Goal: Obtain resource: Obtain resource

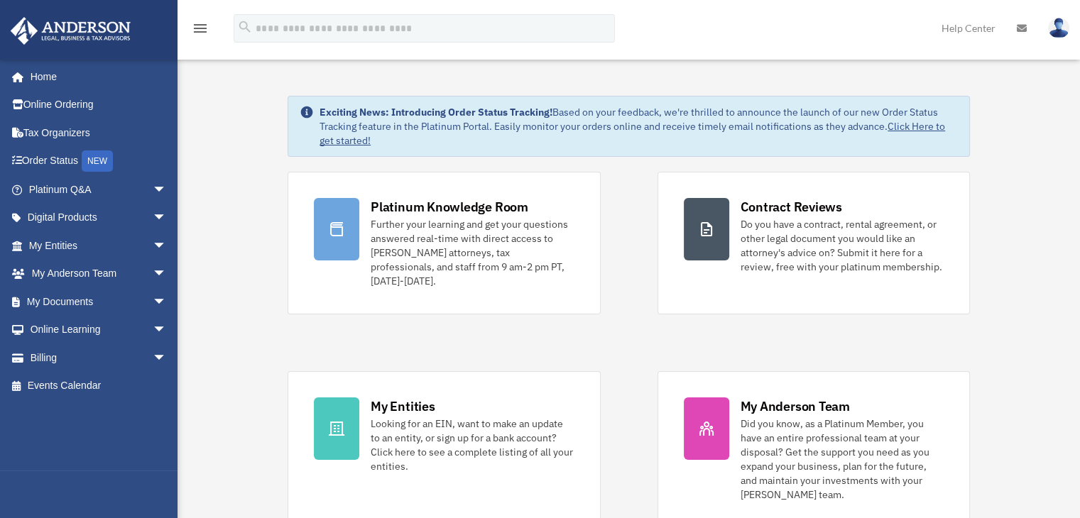
click at [153, 190] on span "arrow_drop_down" at bounding box center [167, 189] width 28 height 29
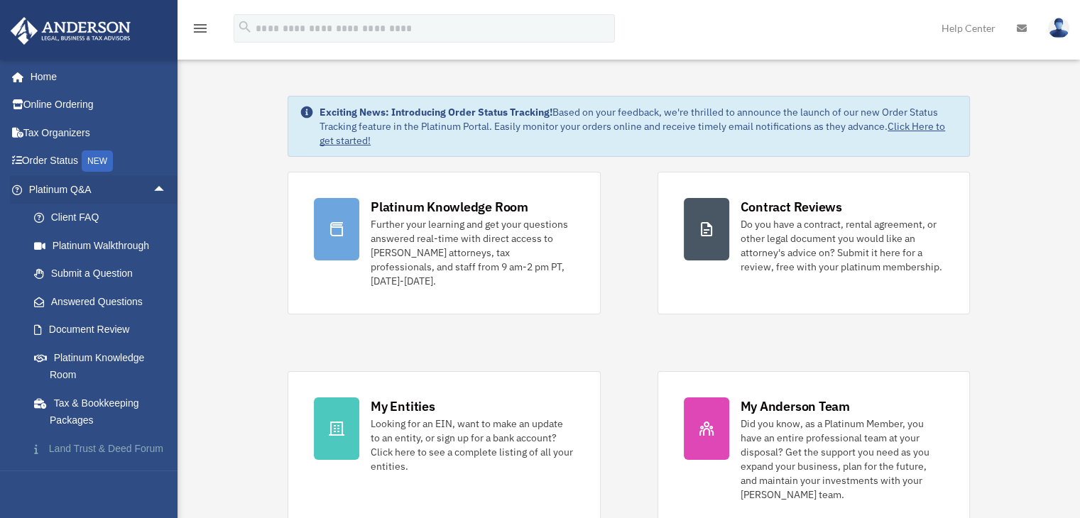
click at [77, 455] on link "Land Trust & Deed Forum" at bounding box center [104, 449] width 168 height 28
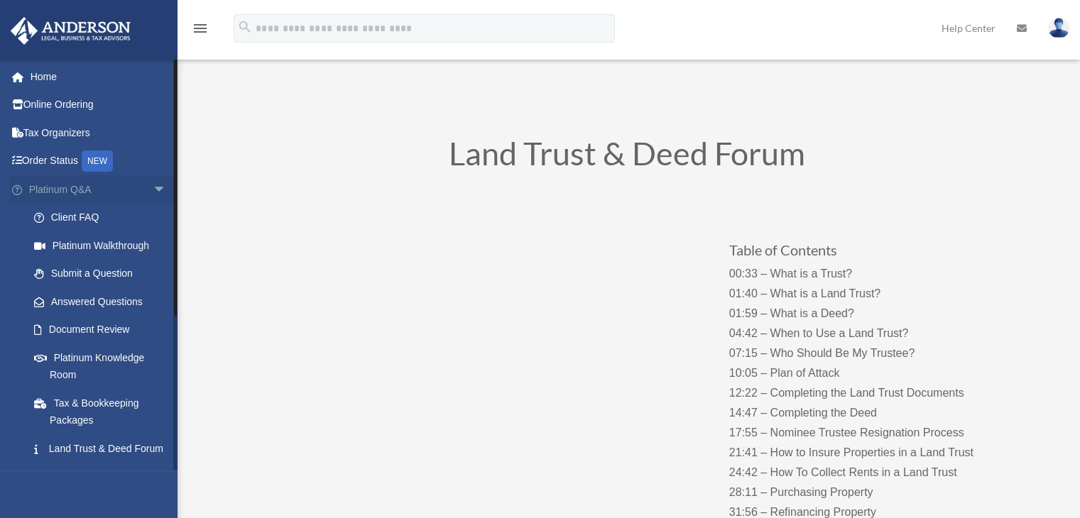
click at [153, 192] on span "arrow_drop_down" at bounding box center [167, 189] width 28 height 29
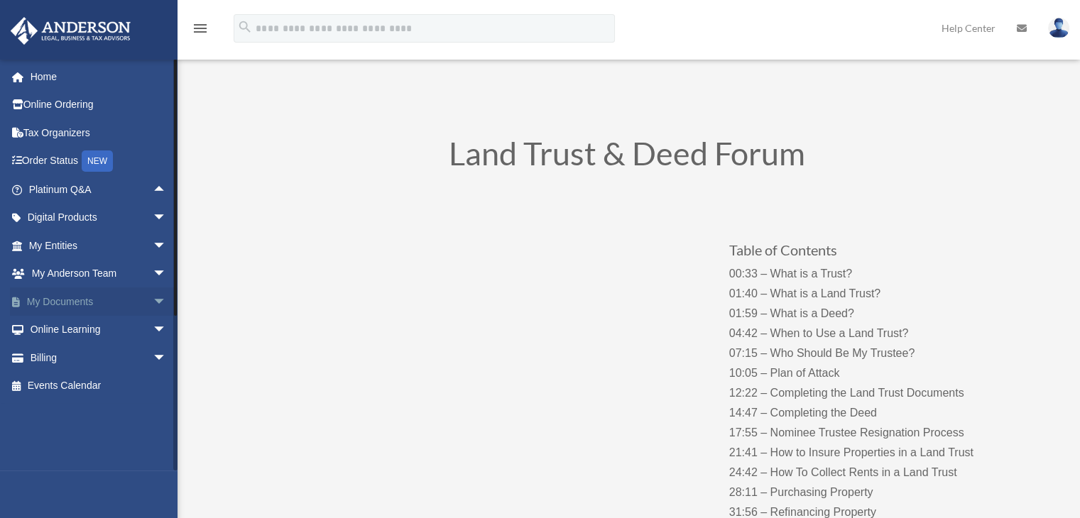
click at [153, 303] on span "arrow_drop_down" at bounding box center [167, 302] width 28 height 29
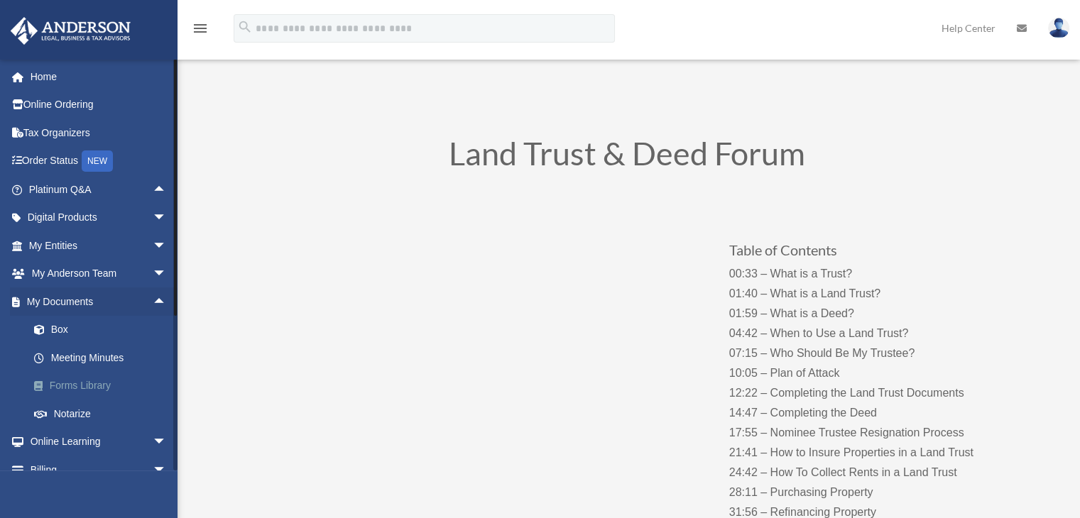
click at [101, 387] on link "Forms Library" at bounding box center [104, 386] width 168 height 28
click at [88, 390] on link "Forms Library" at bounding box center [104, 386] width 168 height 28
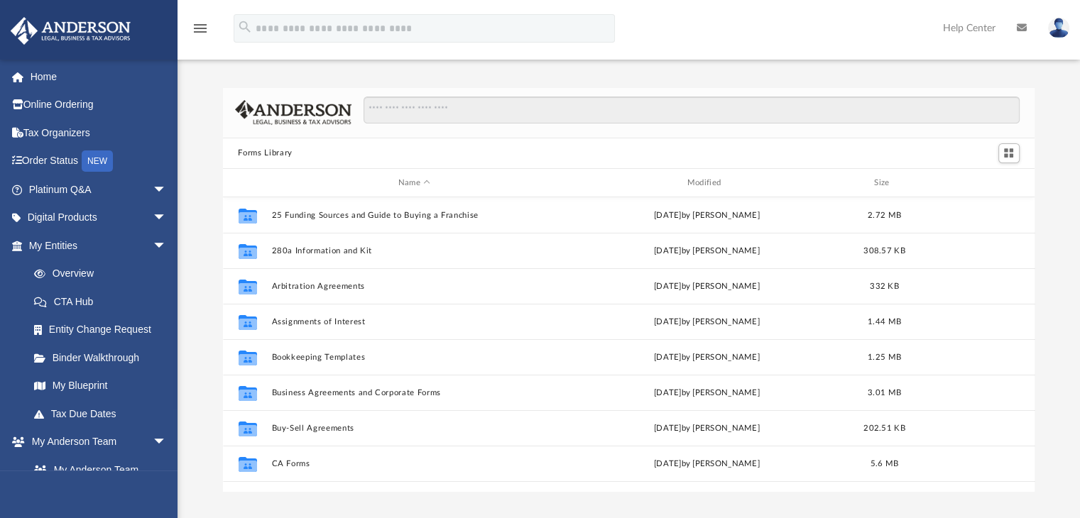
scroll to position [312, 801]
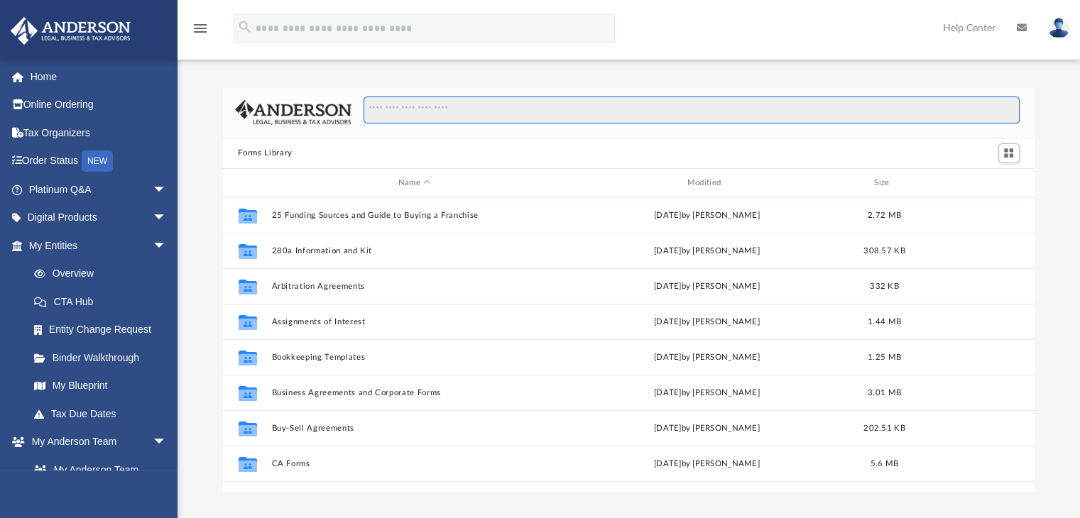
click at [520, 109] on input "Search files and folders" at bounding box center [691, 110] width 655 height 27
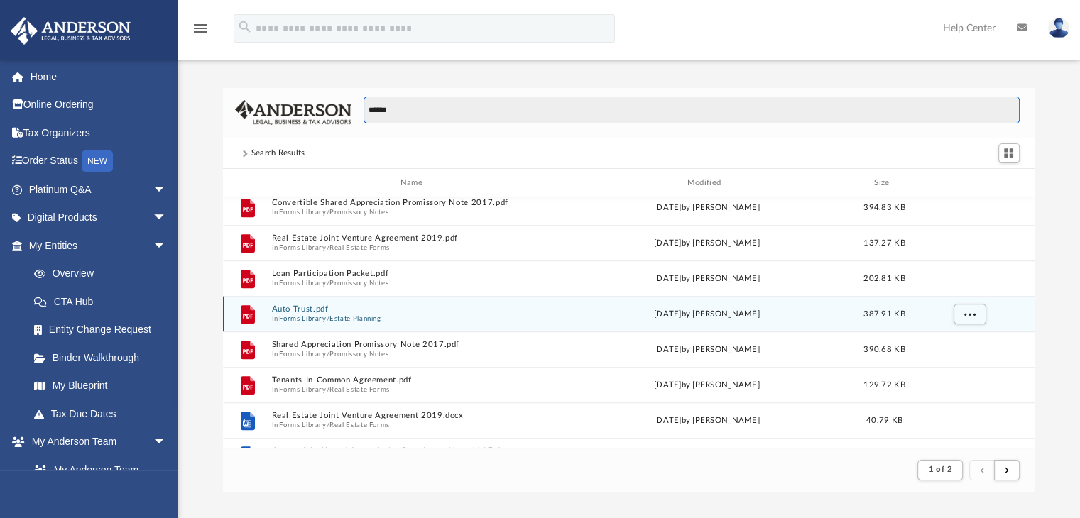
scroll to position [1525, 0]
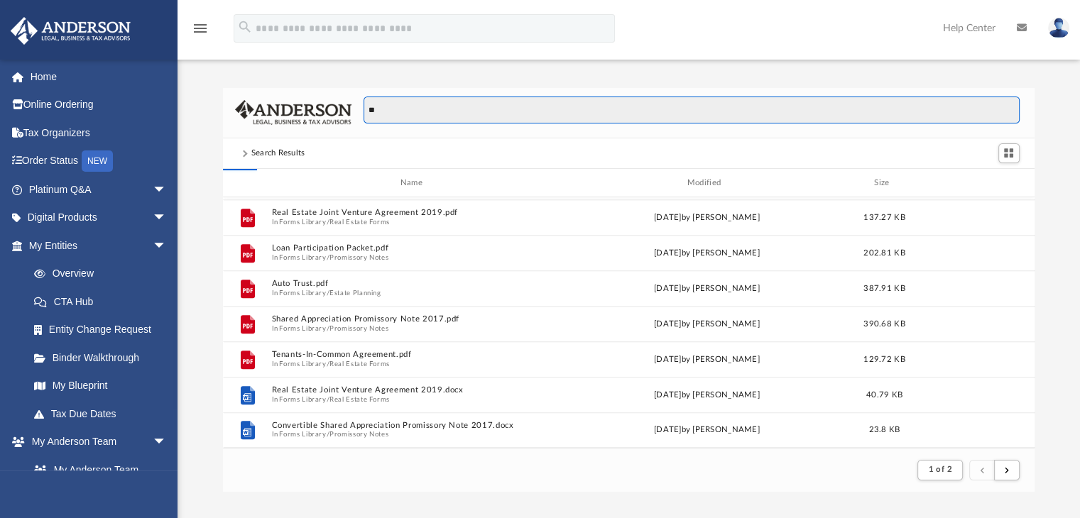
type input "*"
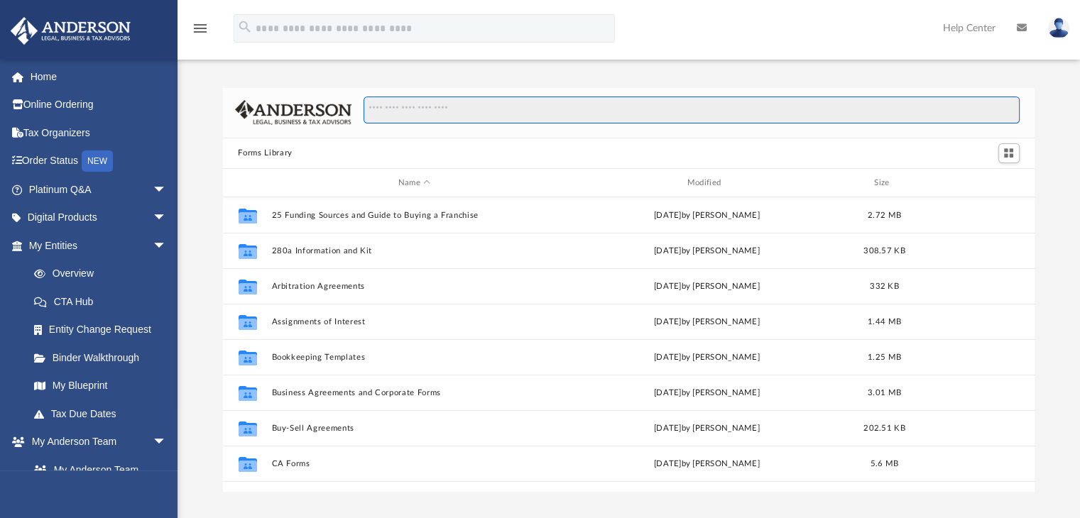
scroll to position [312, 801]
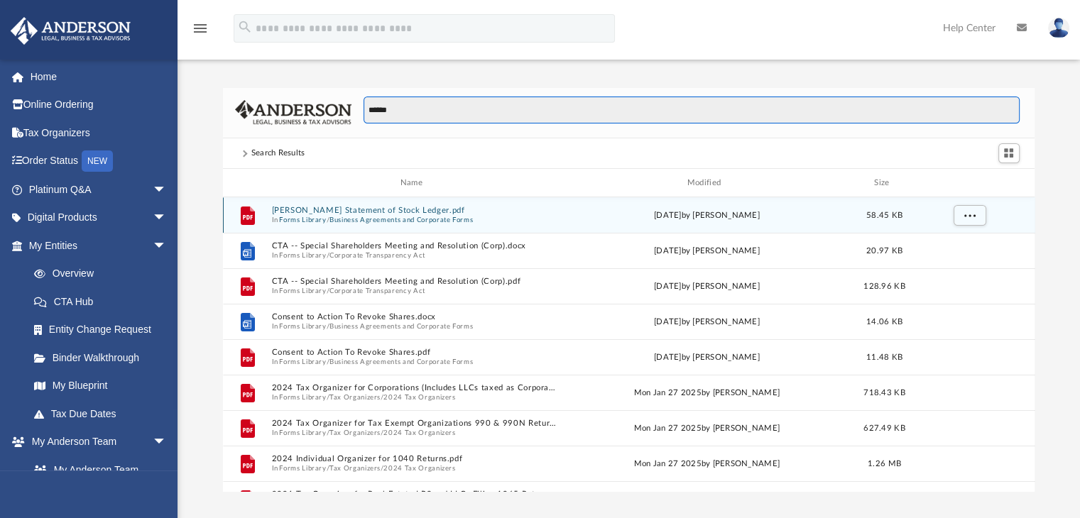
type input "******"
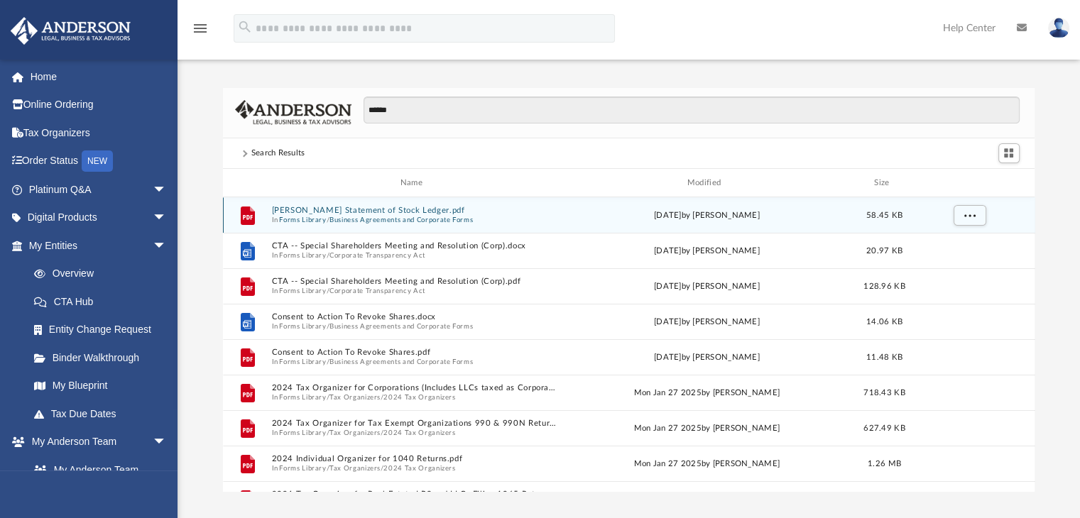
click at [350, 211] on button "[PERSON_NAME] Statement of Stock Ledger.pdf" at bounding box center [414, 211] width 286 height 9
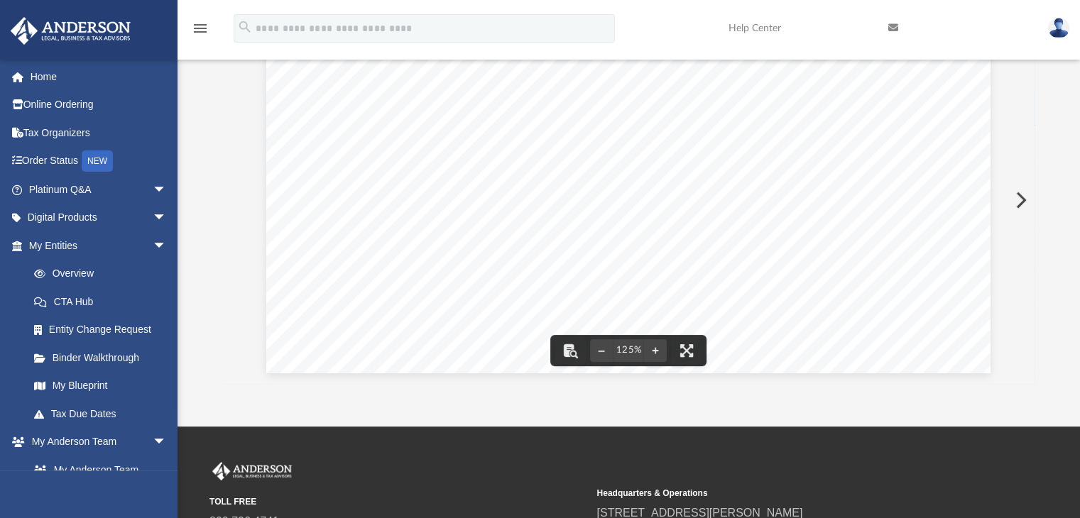
scroll to position [0, 0]
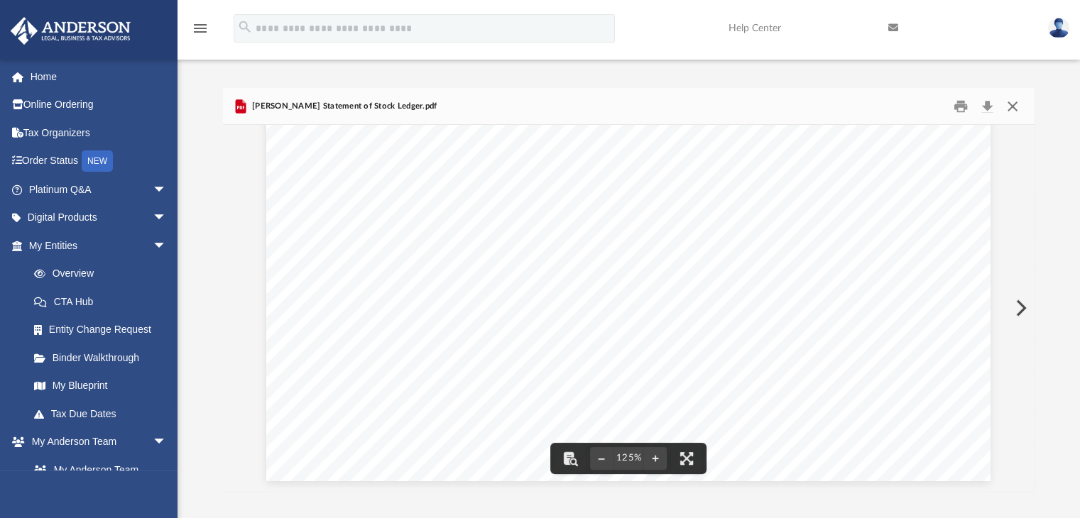
click at [1013, 104] on button "Close" at bounding box center [1013, 106] width 26 height 22
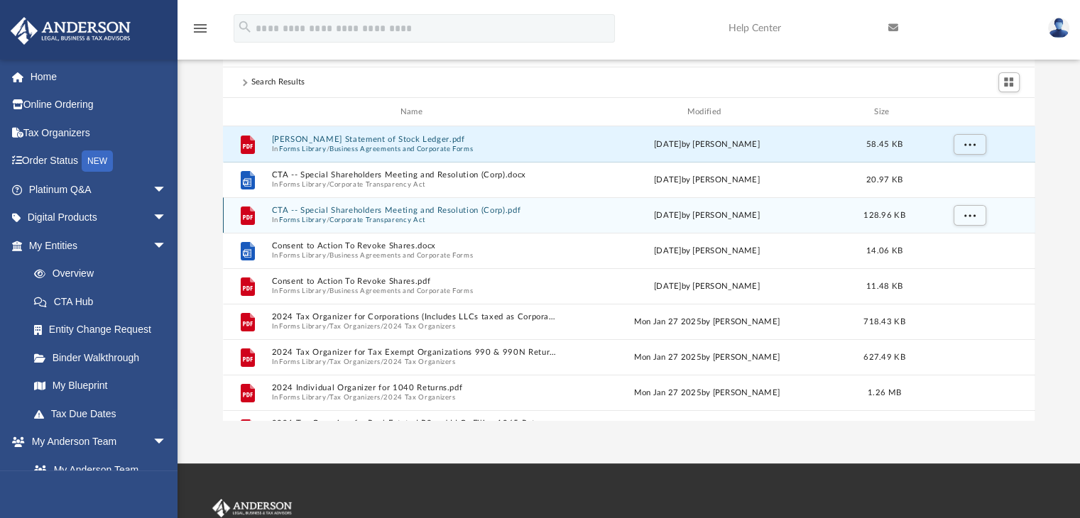
click at [329, 208] on button "CTA -- Special Shareholders Meeting and Resolution (Corp).pdf" at bounding box center [414, 211] width 286 height 9
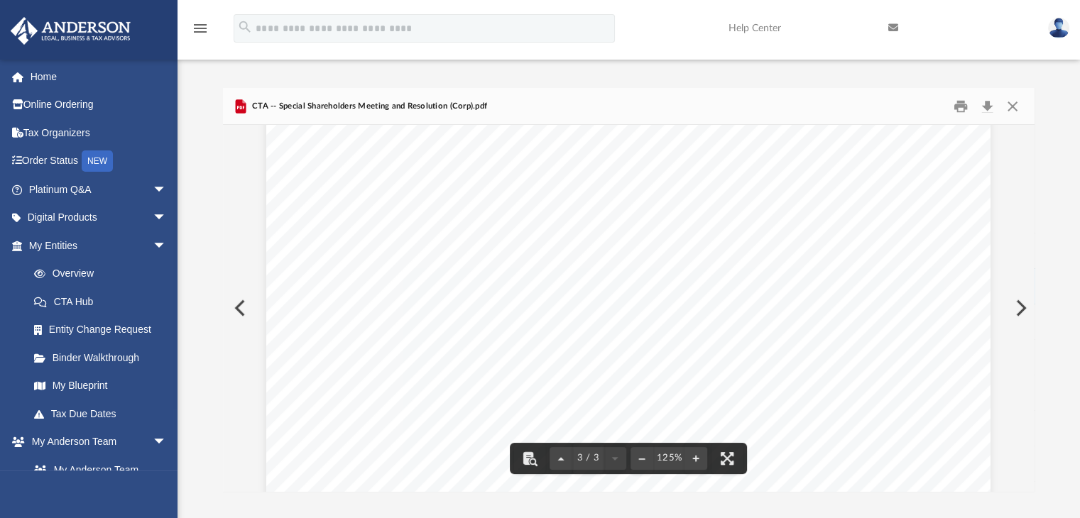
scroll to position [2509, 0]
click at [1014, 109] on button "Close" at bounding box center [1013, 106] width 26 height 22
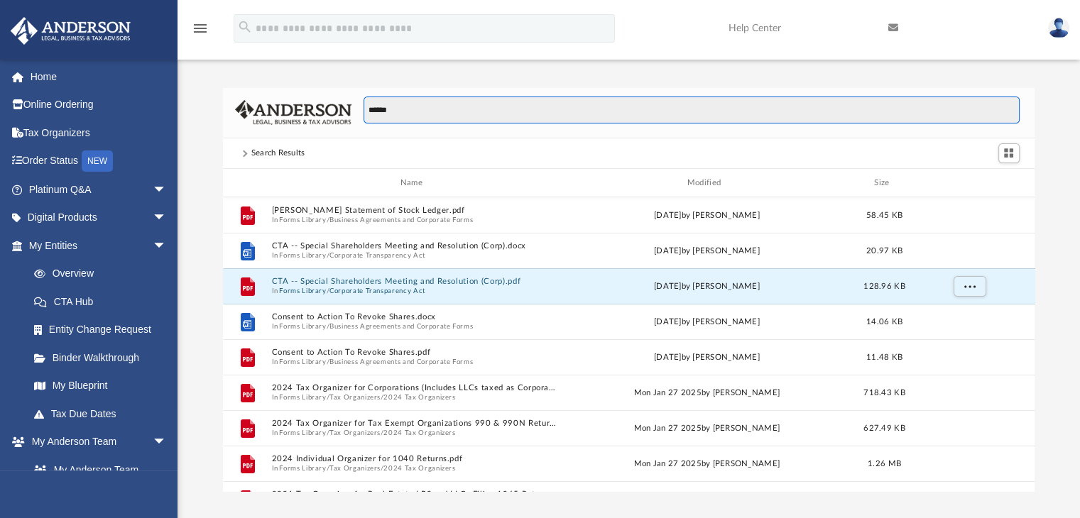
drag, startPoint x: 401, startPoint y: 112, endPoint x: 339, endPoint y: 112, distance: 61.8
click at [339, 112] on div "******" at bounding box center [629, 113] width 812 height 50
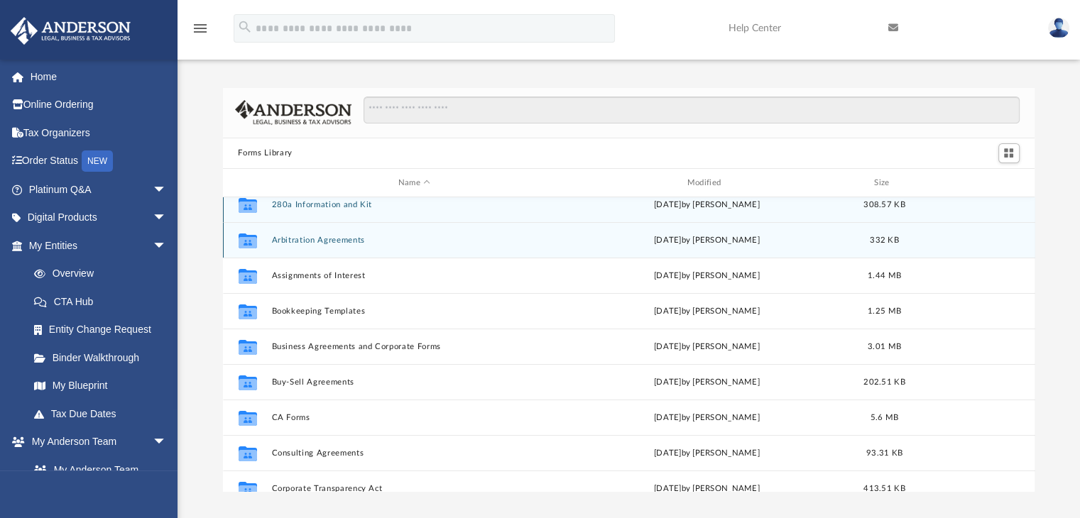
scroll to position [71, 0]
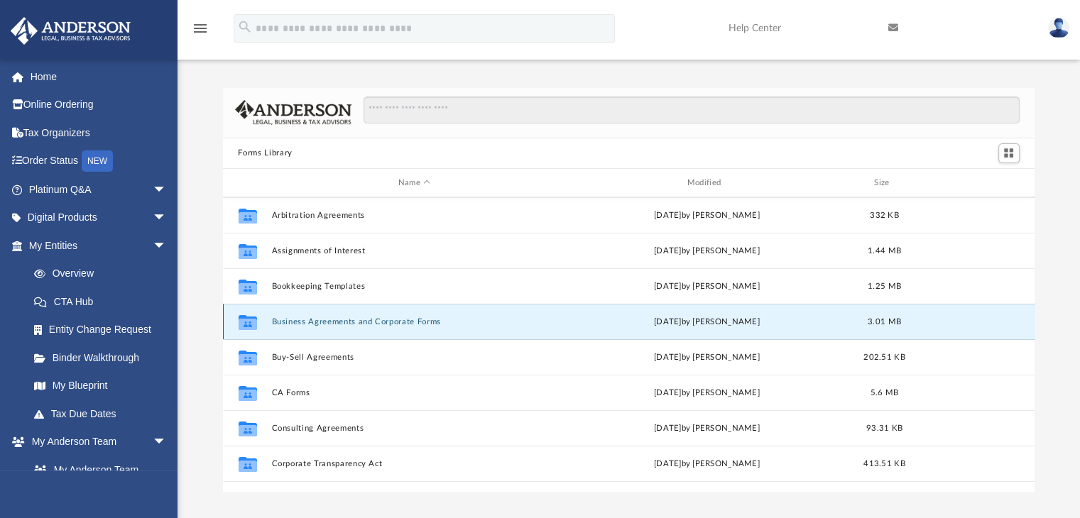
click at [363, 324] on button "Business Agreements and Corporate Forms" at bounding box center [414, 321] width 286 height 9
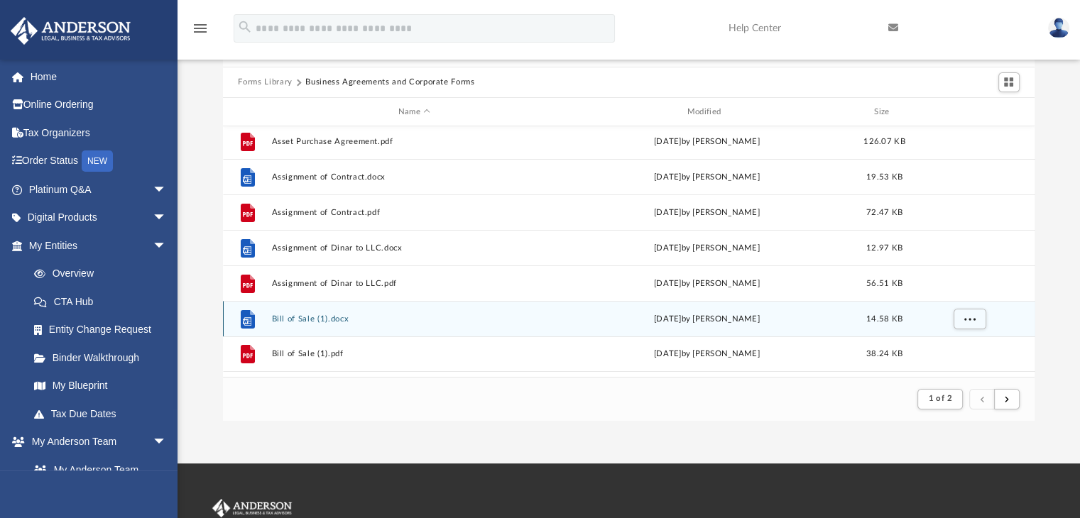
scroll to position [104, 0]
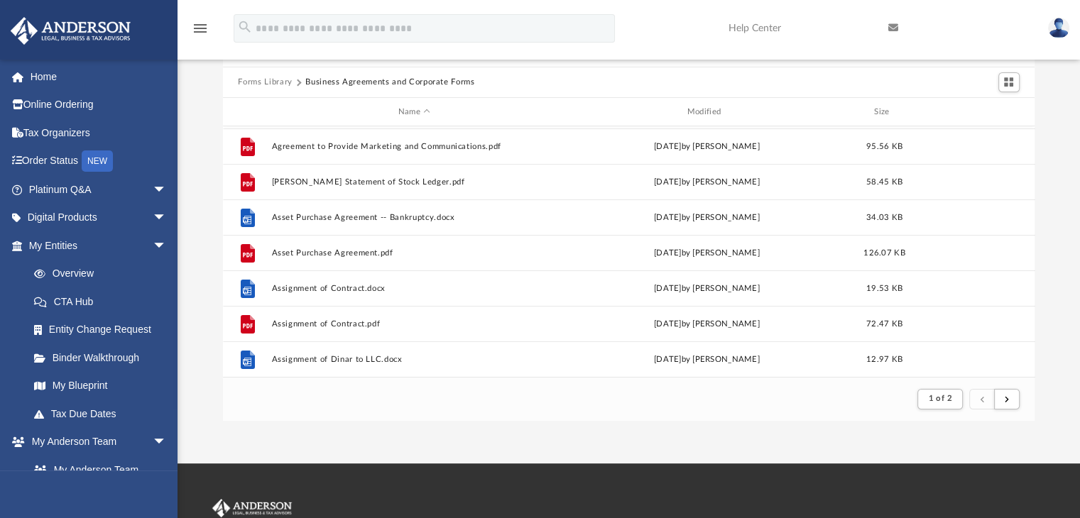
click at [248, 85] on button "Forms Library" at bounding box center [265, 82] width 54 height 13
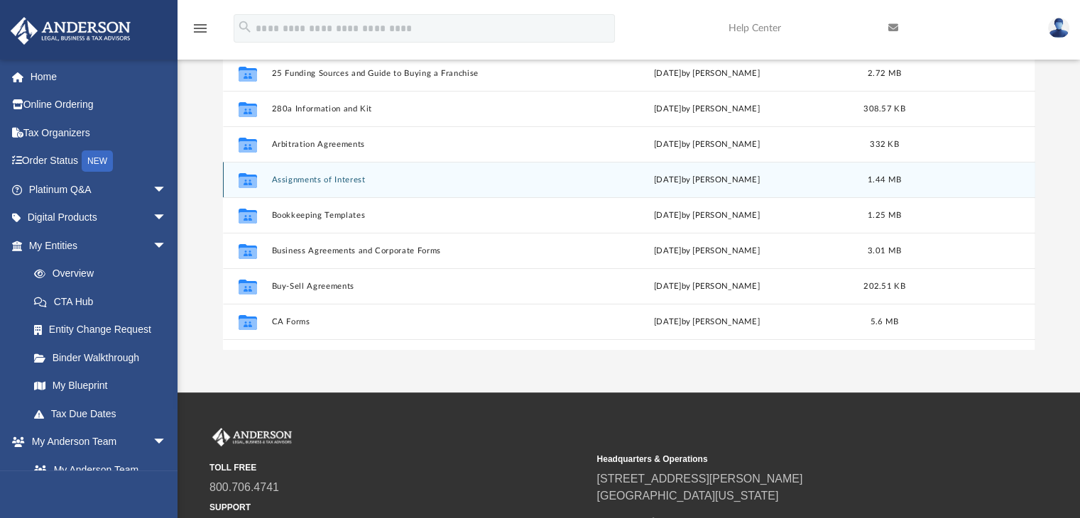
scroll to position [71, 0]
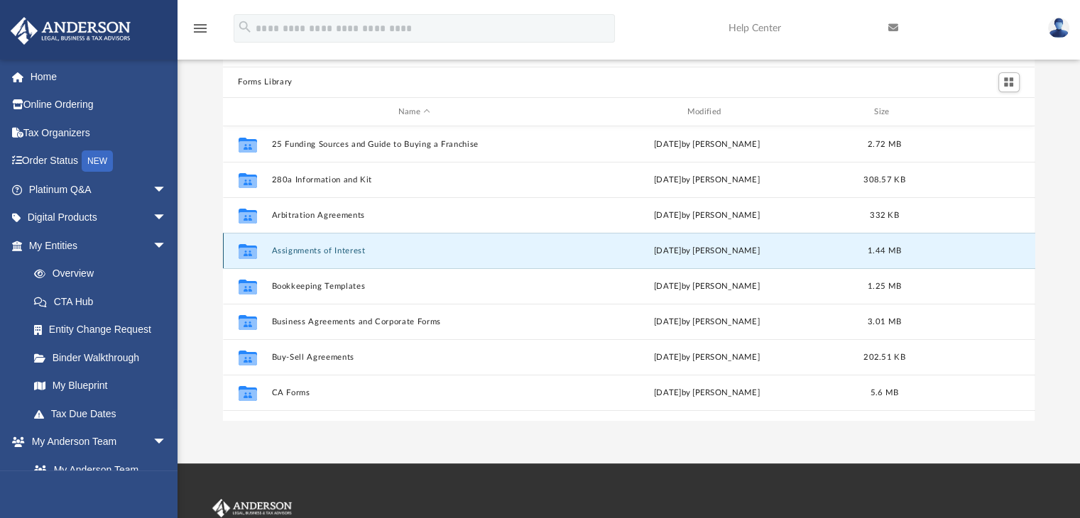
click at [324, 250] on button "Assignments of Interest" at bounding box center [414, 250] width 286 height 9
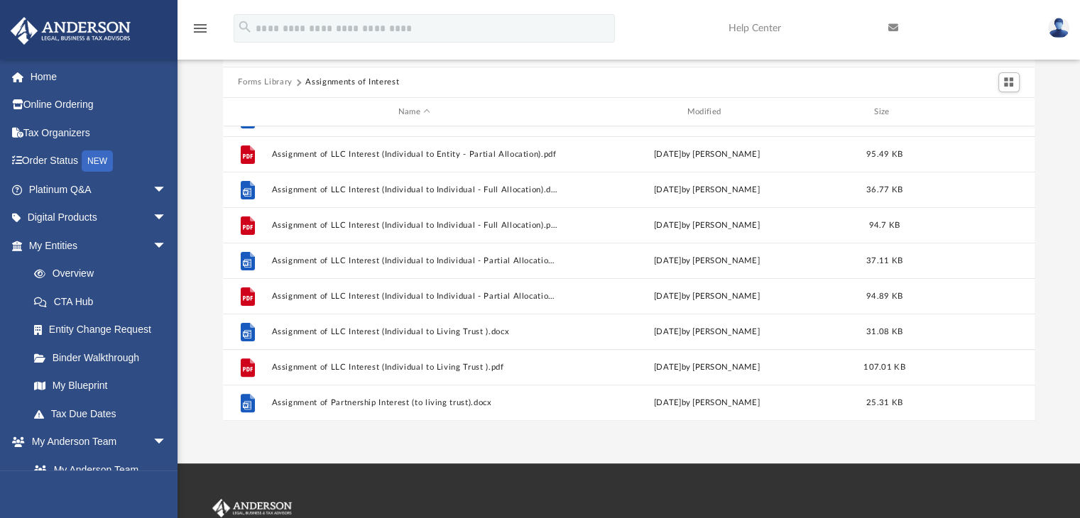
scroll to position [523, 0]
click at [273, 77] on button "Forms Library" at bounding box center [265, 82] width 54 height 13
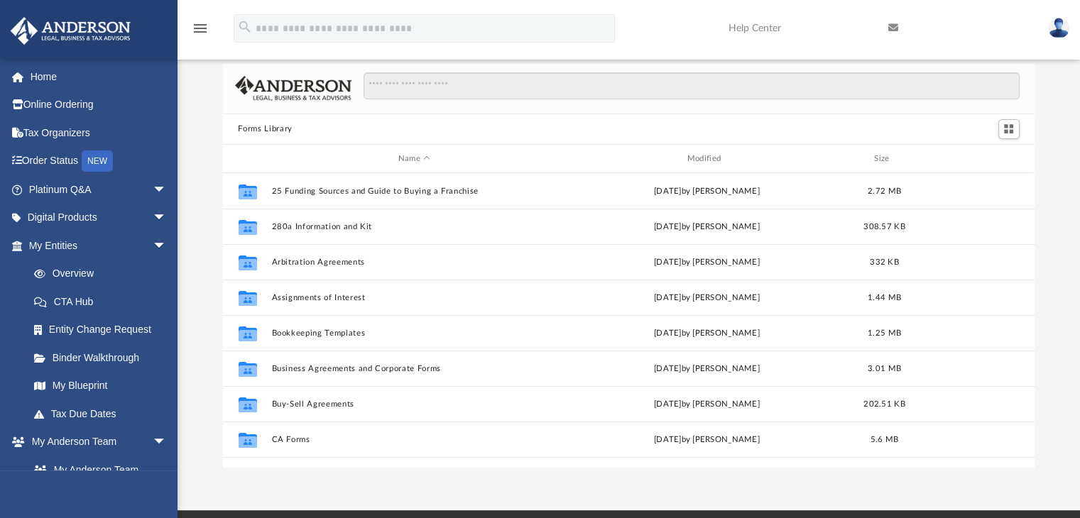
scroll to position [0, 0]
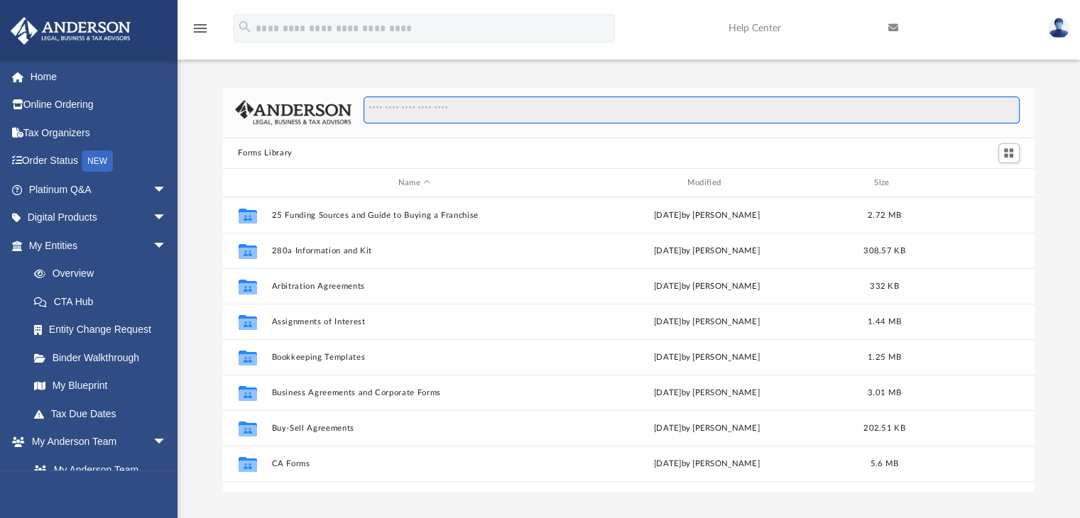
click at [429, 106] on input "Search files and folders" at bounding box center [691, 110] width 655 height 27
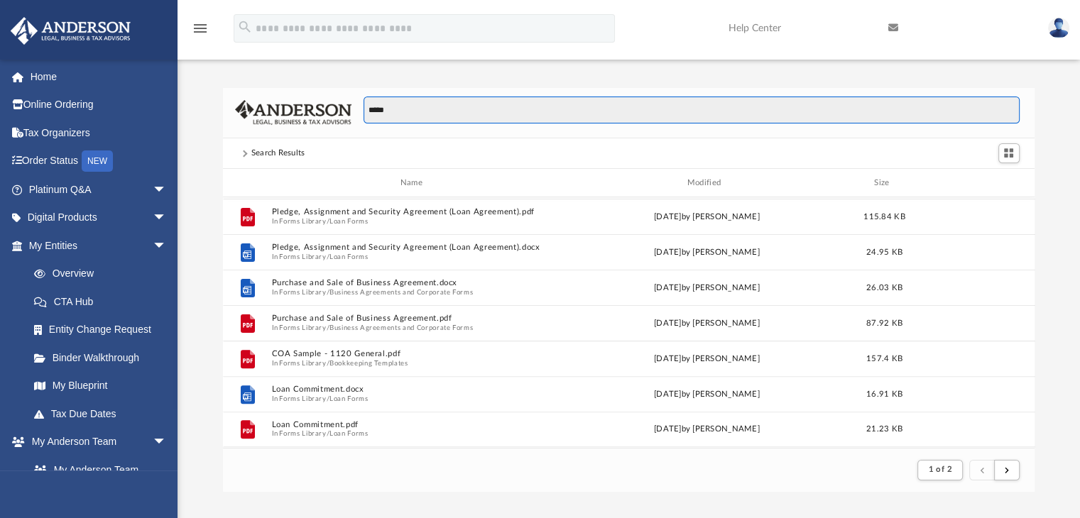
scroll to position [459, 0]
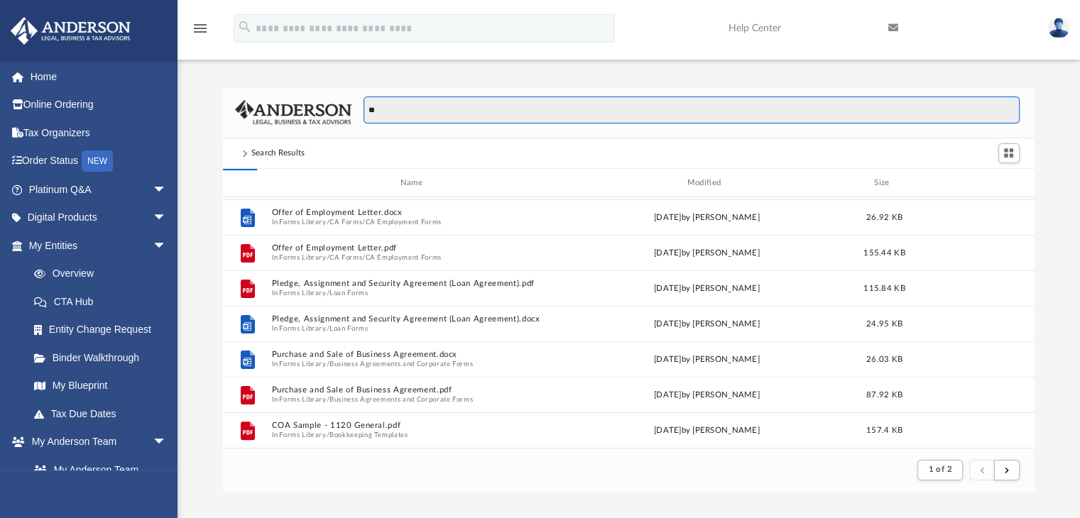
type input "*"
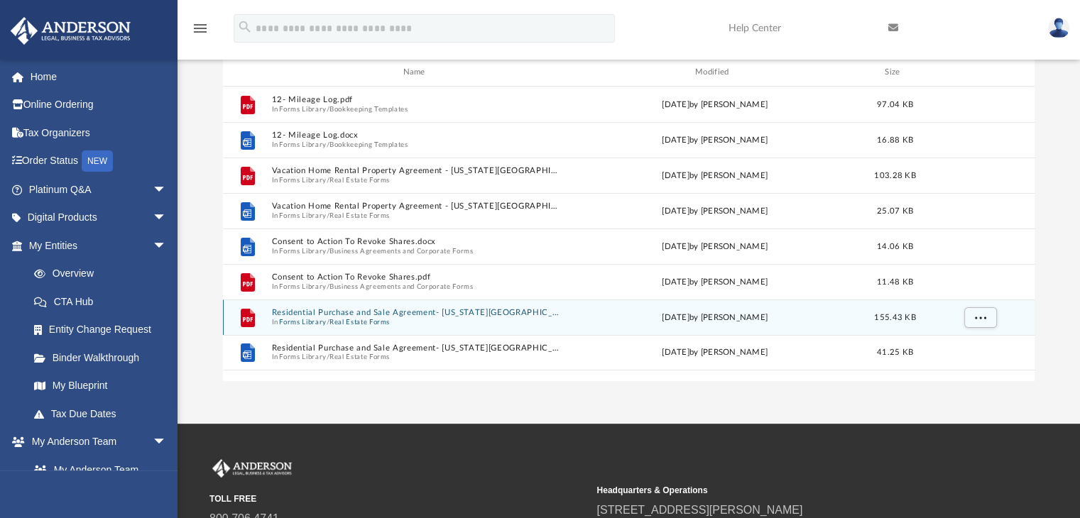
scroll to position [0, 0]
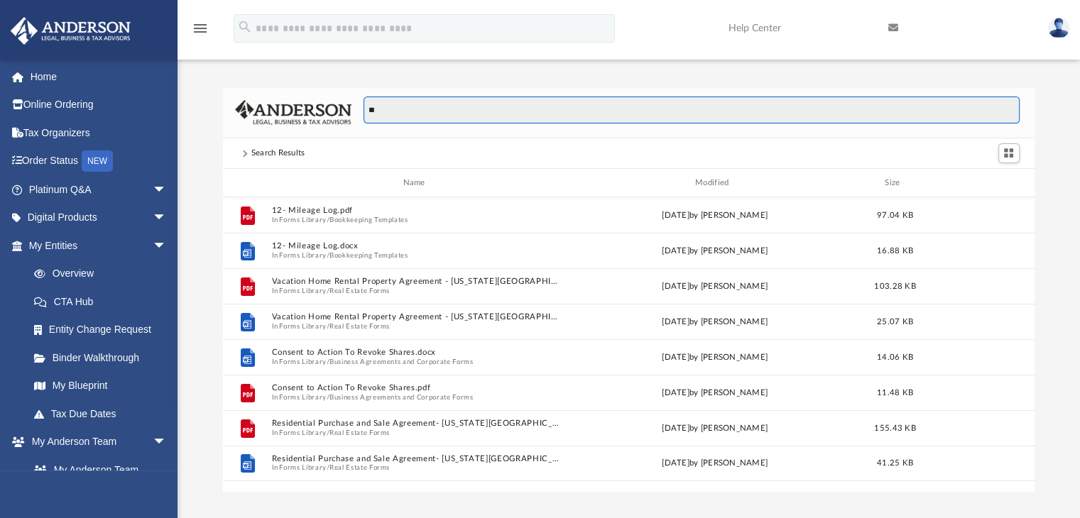
type input "*"
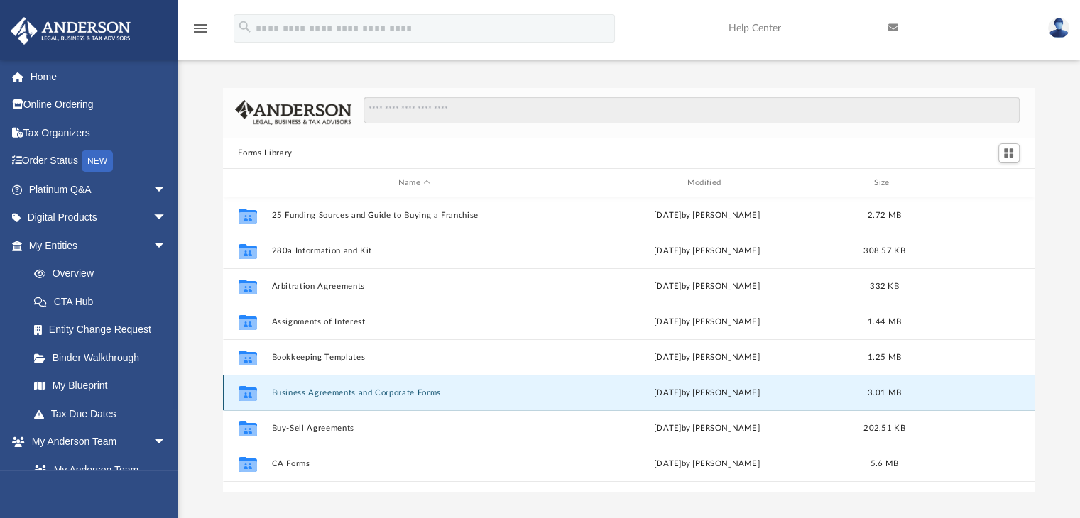
click at [412, 390] on button "Business Agreements and Corporate Forms" at bounding box center [414, 392] width 286 height 9
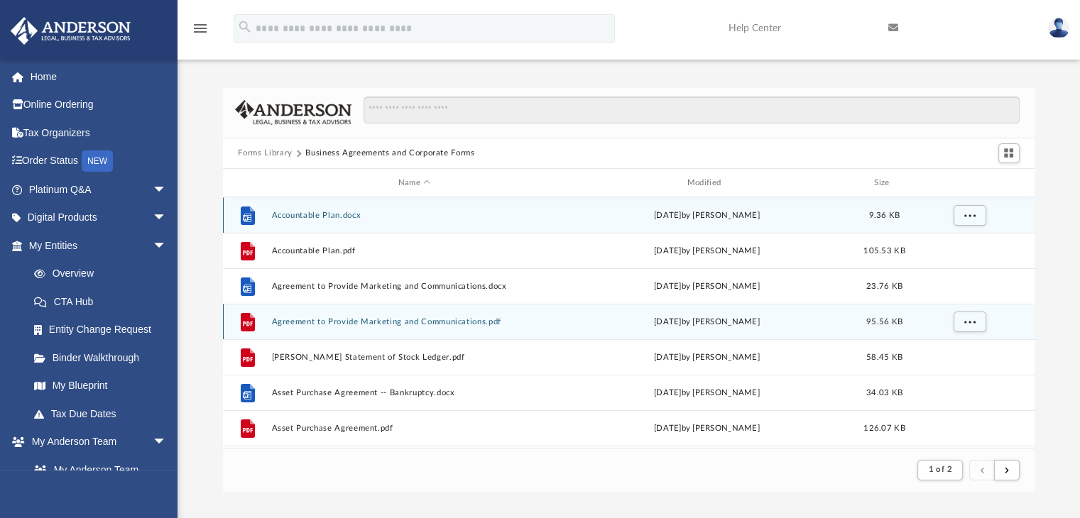
scroll to position [71, 0]
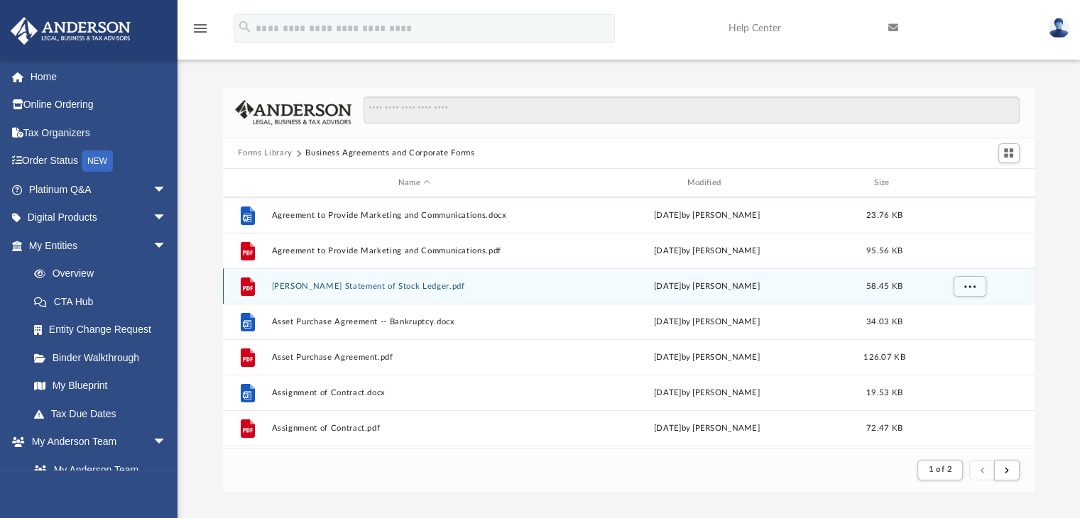
click at [408, 290] on button "[PERSON_NAME] Statement of Stock Ledger.pdf" at bounding box center [414, 286] width 286 height 9
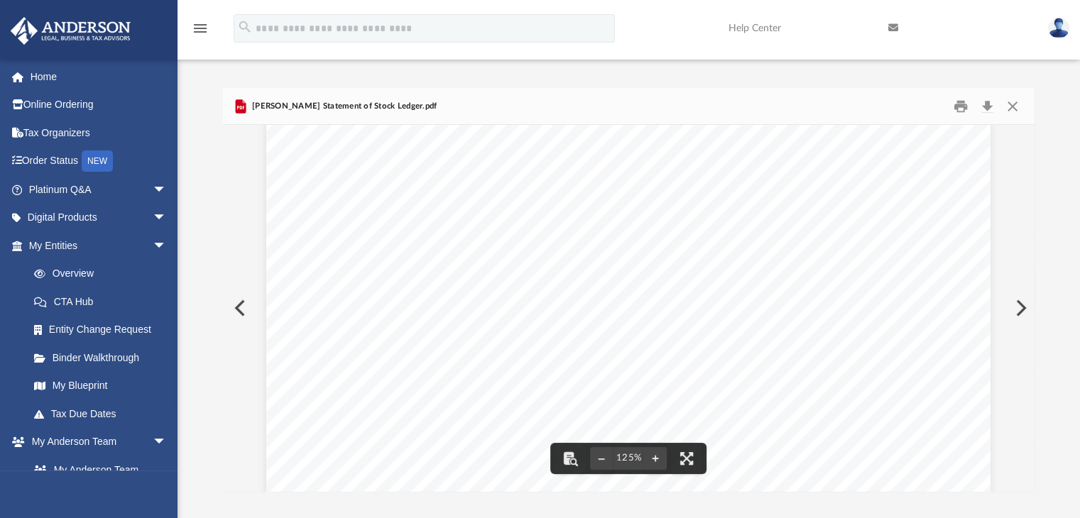
scroll to position [592, 0]
click at [1015, 105] on button "Close" at bounding box center [1013, 106] width 26 height 22
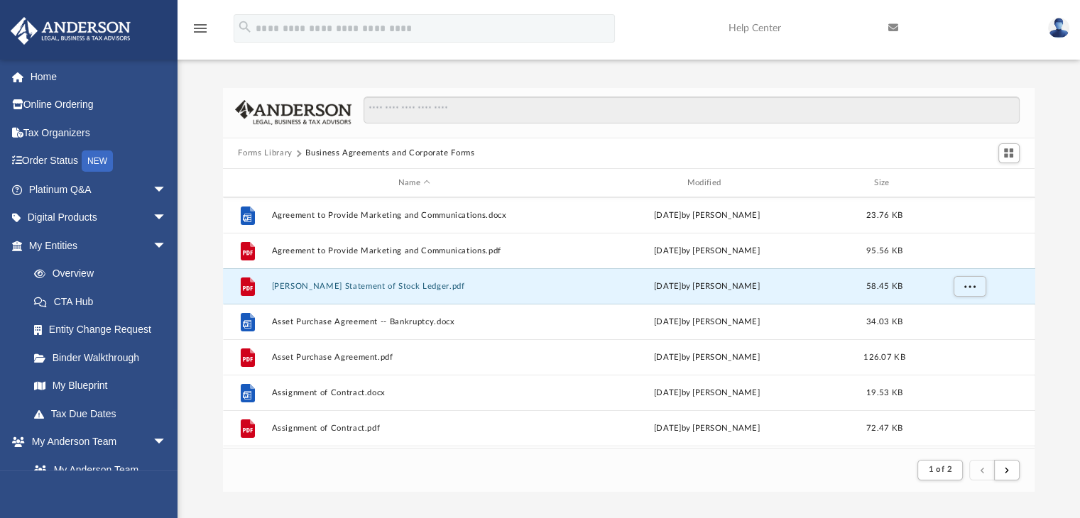
scroll to position [11, 11]
click at [155, 183] on span "arrow_drop_down" at bounding box center [167, 189] width 28 height 29
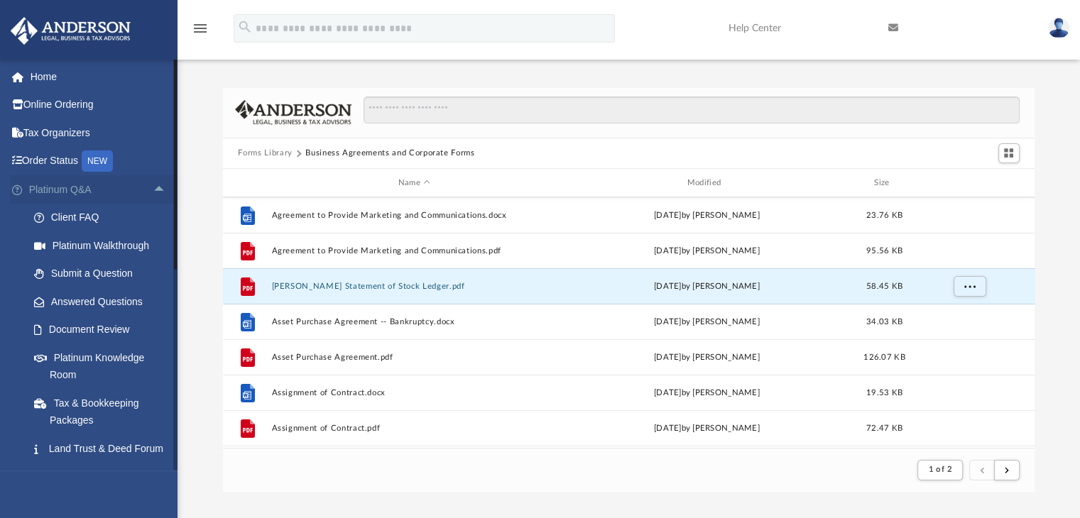
click at [156, 183] on span "arrow_drop_up" at bounding box center [167, 189] width 28 height 29
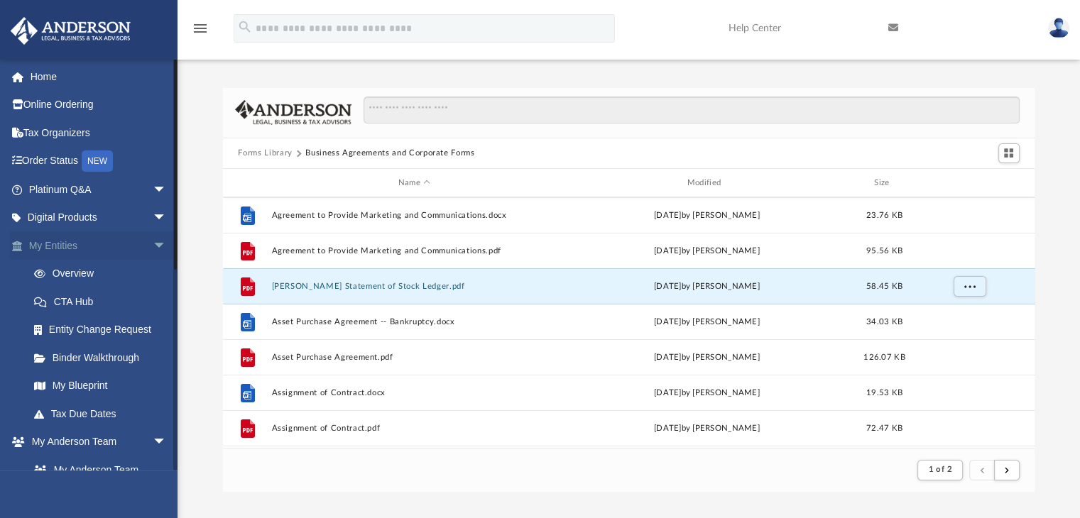
click at [153, 241] on span "arrow_drop_down" at bounding box center [167, 246] width 28 height 29
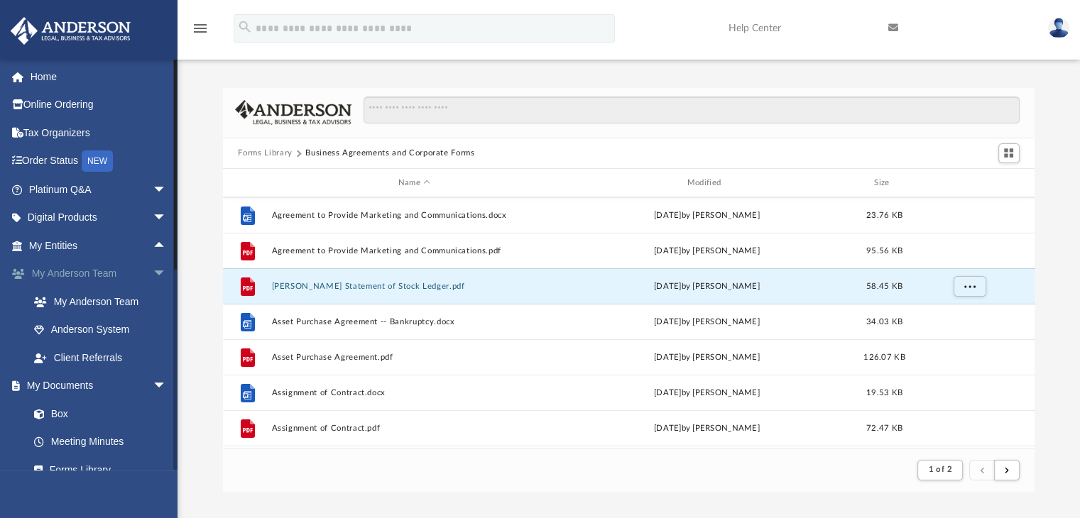
click at [153, 273] on span "arrow_drop_down" at bounding box center [167, 274] width 28 height 29
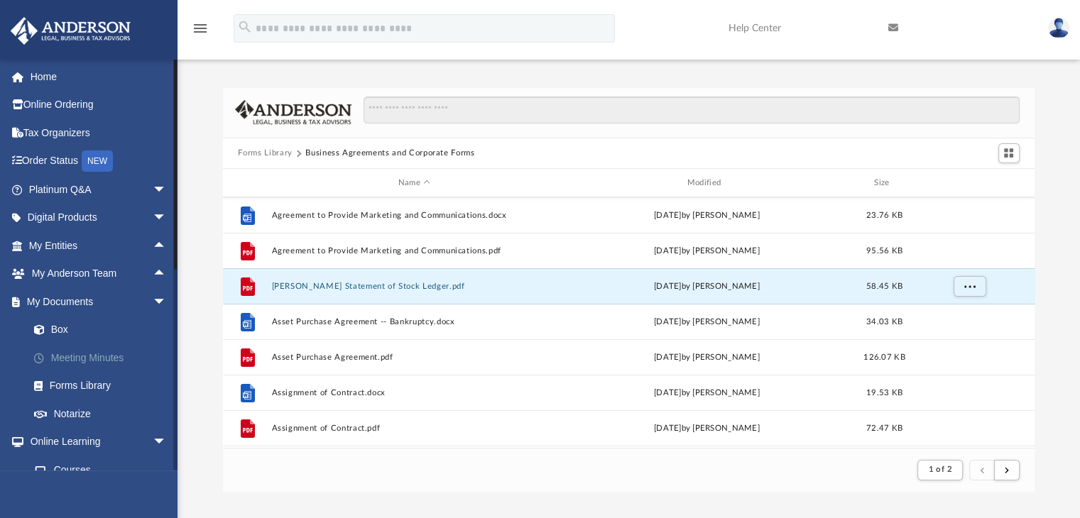
click at [72, 356] on link "Meeting Minutes" at bounding box center [104, 358] width 168 height 28
